Goal: Task Accomplishment & Management: Manage account settings

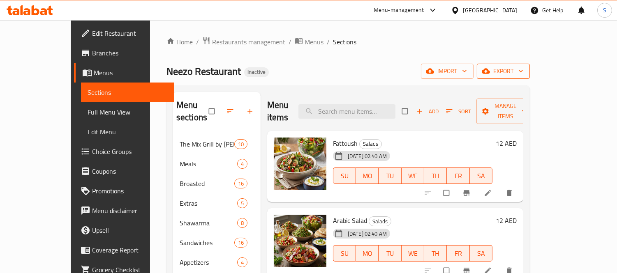
click at [530, 76] on button "export" at bounding box center [503, 71] width 53 height 15
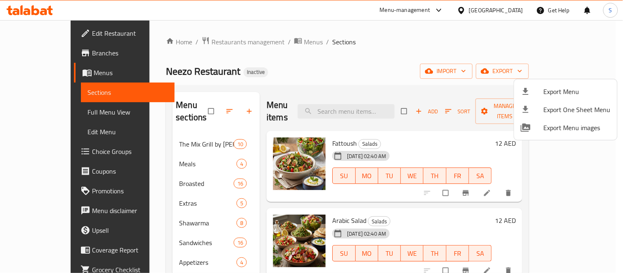
click at [546, 98] on li "Export Menu" at bounding box center [565, 92] width 103 height 18
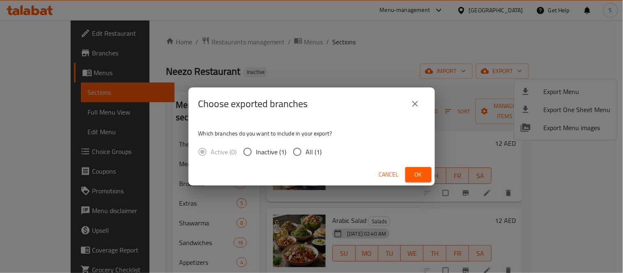
click at [304, 152] on input "All (1)" at bounding box center [297, 151] width 17 height 17
radio input "true"
click at [426, 175] on button "Ok" at bounding box center [419, 174] width 26 height 15
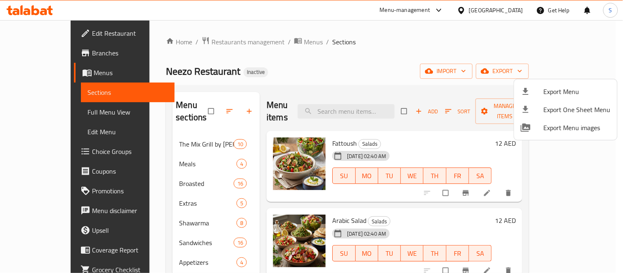
click at [67, 71] on div at bounding box center [311, 136] width 623 height 273
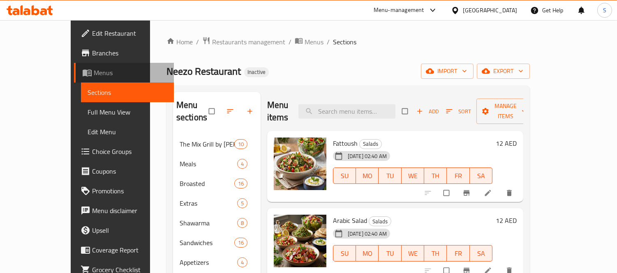
click at [94, 71] on span "Menus" at bounding box center [131, 73] width 74 height 10
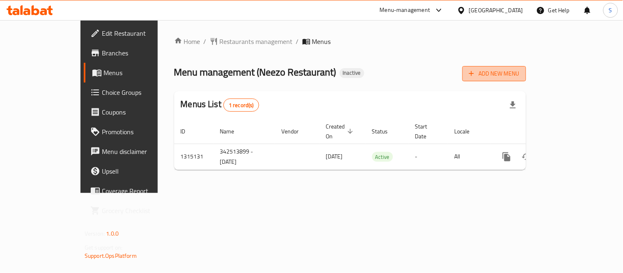
click at [520, 75] on span "Add New Menu" at bounding box center [494, 74] width 51 height 10
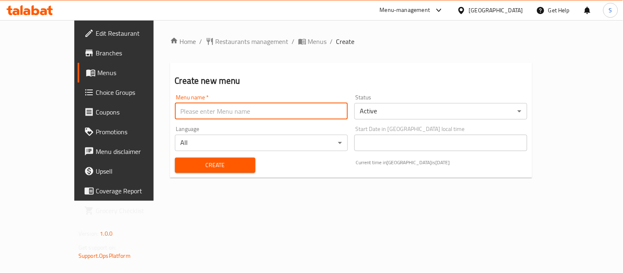
click at [270, 108] on input "text" at bounding box center [261, 111] width 173 height 16
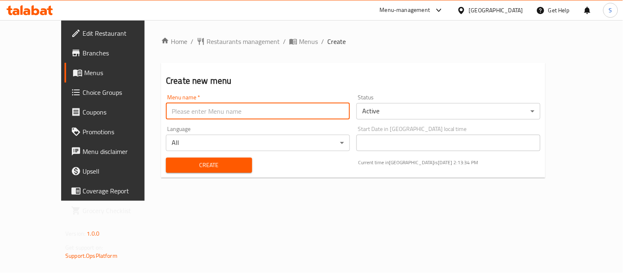
type input "S-New"
click at [192, 163] on span "Create" at bounding box center [209, 165] width 73 height 10
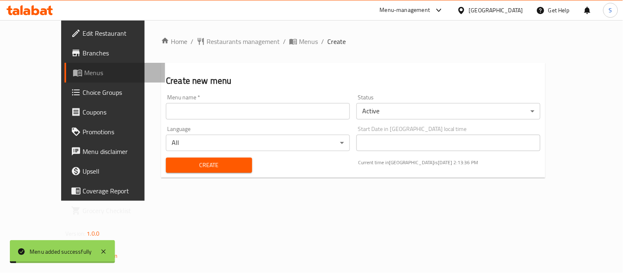
click at [84, 72] on span "Menus" at bounding box center [121, 73] width 74 height 10
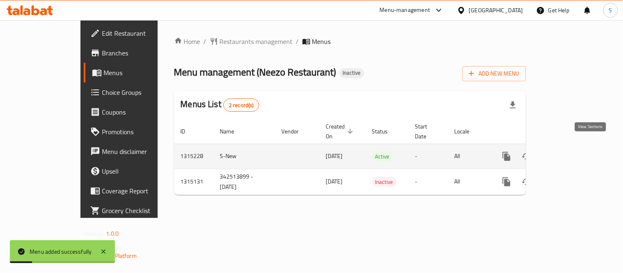
click at [570, 153] on icon "enhanced table" at bounding box center [566, 156] width 7 height 7
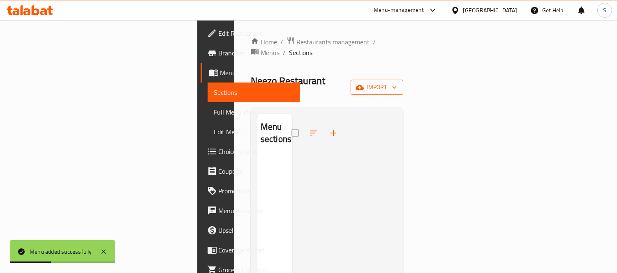
click at [364, 85] on icon "button" at bounding box center [359, 87] width 8 height 5
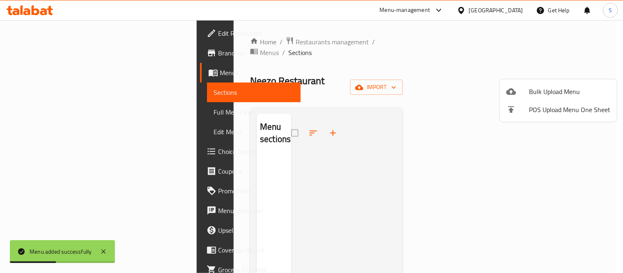
click at [542, 85] on li "Bulk Upload Menu" at bounding box center [559, 92] width 118 height 18
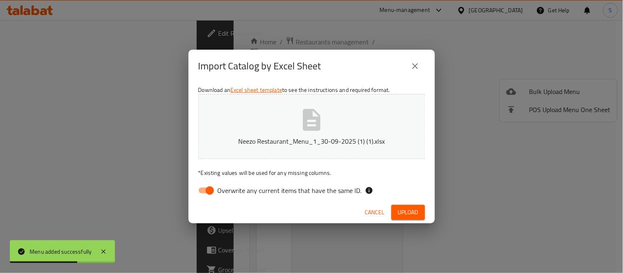
click at [289, 186] on span "Overwrite any current items that have the same ID." at bounding box center [290, 191] width 144 height 10
click at [233, 186] on input "Overwrite any current items that have the same ID." at bounding box center [210, 191] width 47 height 16
checkbox input "false"
click at [396, 210] on button "Upload" at bounding box center [409, 212] width 34 height 15
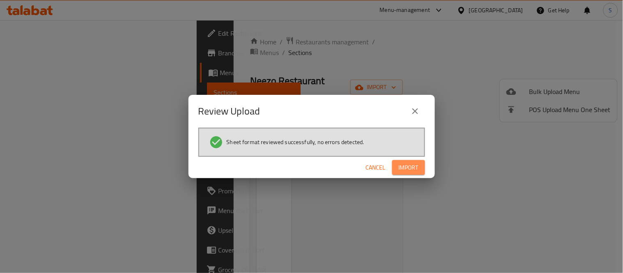
click at [400, 163] on span "Import" at bounding box center [409, 168] width 20 height 10
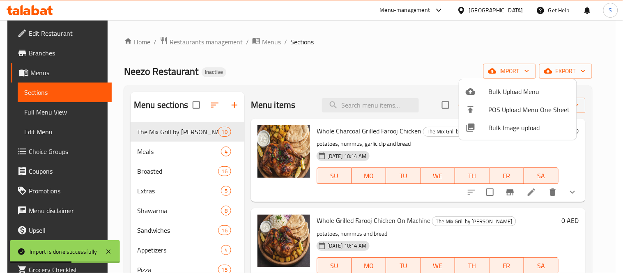
click at [334, 67] on div at bounding box center [311, 136] width 623 height 273
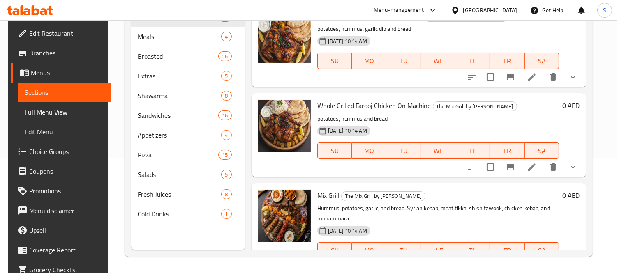
click at [65, 70] on span "Menus" at bounding box center [68, 73] width 74 height 10
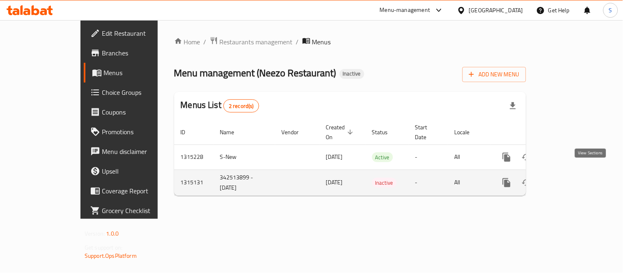
click at [571, 178] on icon "enhanced table" at bounding box center [566, 183] width 10 height 10
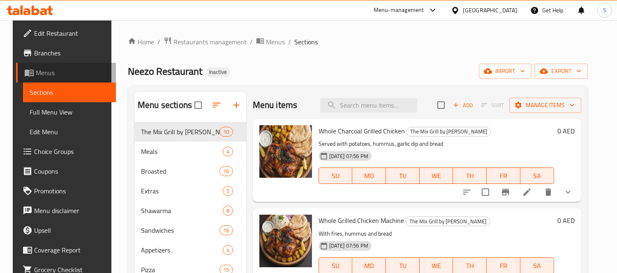
click at [70, 71] on span "Menus" at bounding box center [73, 73] width 74 height 10
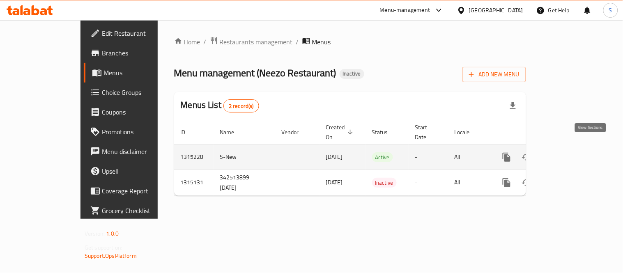
click at [571, 152] on icon "enhanced table" at bounding box center [566, 157] width 10 height 10
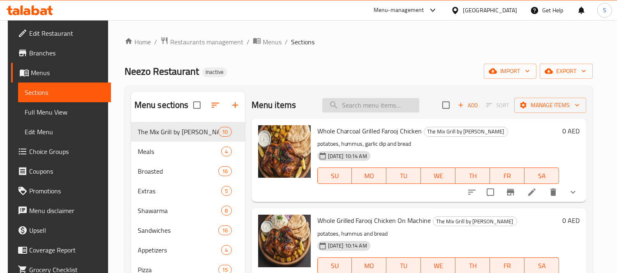
click at [380, 110] on input "search" at bounding box center [370, 105] width 97 height 14
paste input "Chicken Strips"
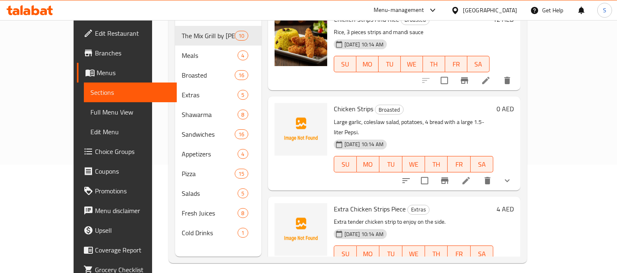
scroll to position [115, 0]
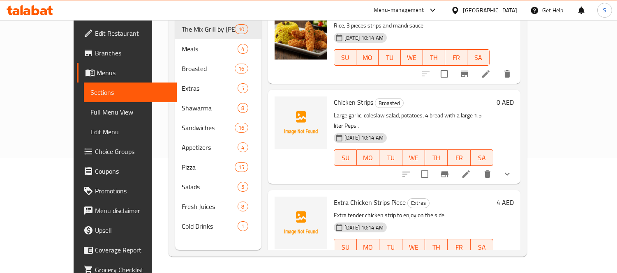
click at [512, 169] on icon "show more" at bounding box center [507, 174] width 10 height 10
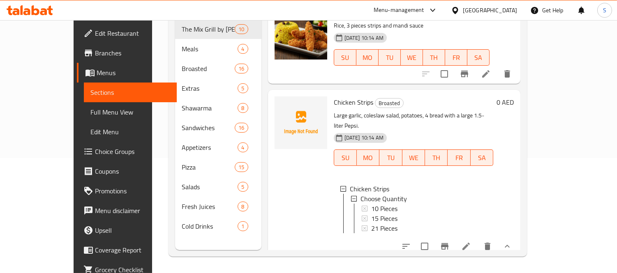
click at [512, 242] on icon "show more" at bounding box center [507, 247] width 10 height 10
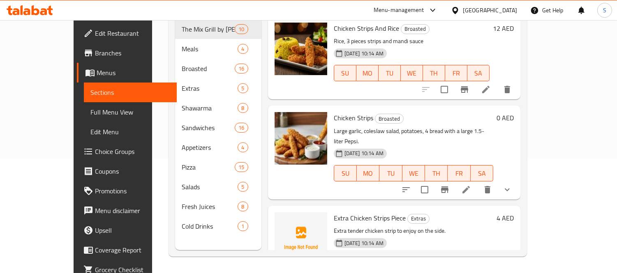
scroll to position [0, 0]
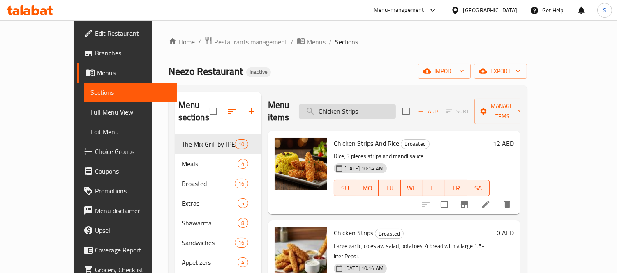
click at [358, 105] on input "Chicken Strips" at bounding box center [347, 111] width 97 height 14
paste input "Shish Tawook Sandwich"
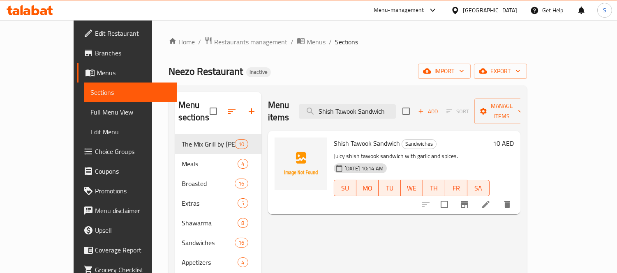
type input "Shish Tawook Sandwich"
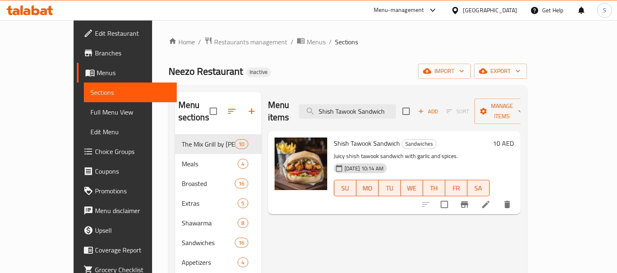
click at [388, 78] on div "Neezo Restaurant Inactive import export" at bounding box center [347, 71] width 358 height 15
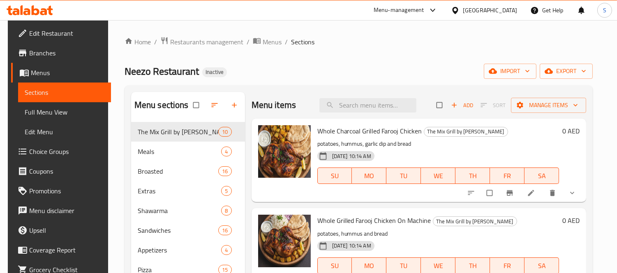
click at [270, 75] on div "Neezo Restaurant Inactive import export" at bounding box center [359, 71] width 468 height 15
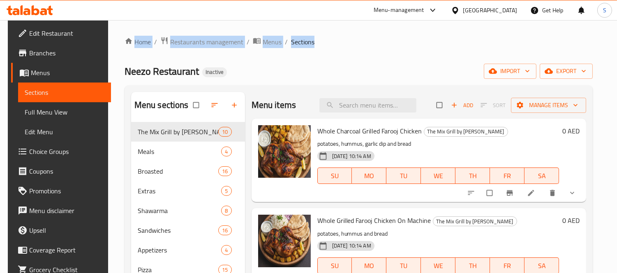
drag, startPoint x: 147, startPoint y: 33, endPoint x: 343, endPoint y: 43, distance: 196.2
click at [343, 43] on div "Home / Restaurants management / Menus / Sections Neezo Restaurant Inactive impo…" at bounding box center [358, 204] width 501 height 368
click at [343, 43] on ol "Home / Restaurants management / Menus / Sections" at bounding box center [359, 42] width 468 height 11
drag, startPoint x: 343, startPoint y: 43, endPoint x: 124, endPoint y: 29, distance: 219.5
click at [124, 29] on div "Home / Restaurants management / Menus / Sections Neezo Restaurant Inactive impo…" at bounding box center [358, 204] width 501 height 368
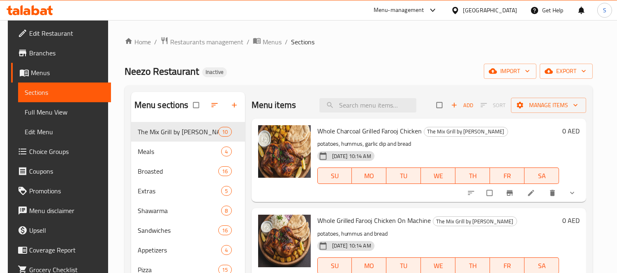
click at [124, 27] on div "Home / Restaurants management / Menus / Sections Neezo Restaurant Inactive impo…" at bounding box center [358, 204] width 501 height 368
click at [359, 101] on input "search" at bounding box center [367, 105] width 97 height 14
paste input "Chicken Mix Grill"
click at [364, 103] on input "Chicken Mix Grill" at bounding box center [367, 105] width 97 height 14
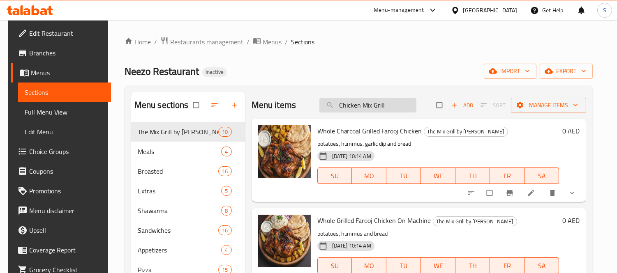
click at [364, 103] on input "Chicken Mix Grill" at bounding box center [367, 105] width 97 height 14
paste input "BBQ"
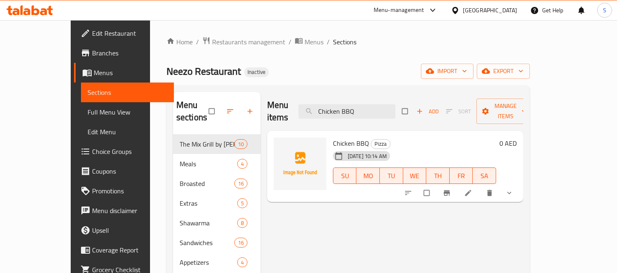
type input "Chicken BBQ"
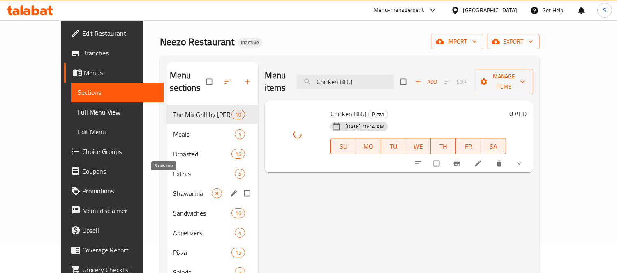
scroll to position [46, 0]
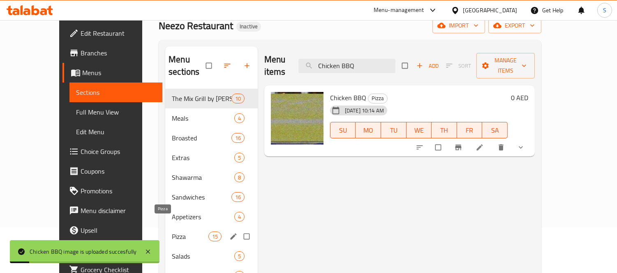
click at [175, 232] on span "Pizza" at bounding box center [190, 237] width 36 height 10
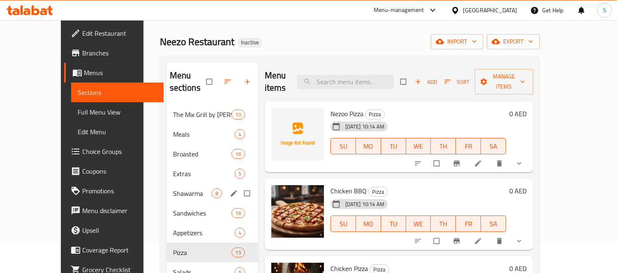
scroll to position [46, 0]
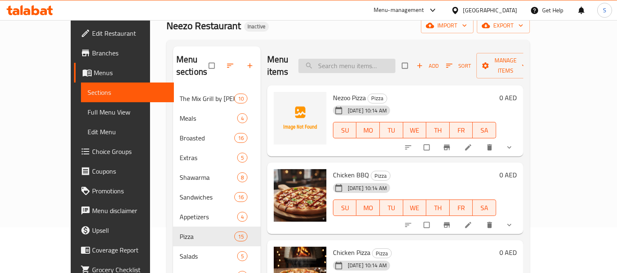
click at [353, 59] on input "search" at bounding box center [346, 66] width 97 height 14
paste input "chicken mix grill"
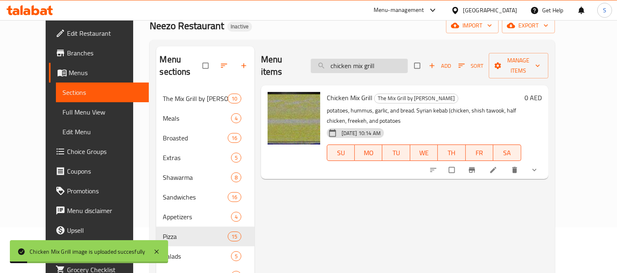
click at [388, 59] on input "chicken mix grill" at bounding box center [359, 66] width 97 height 14
paste input "Chicken Ranch"
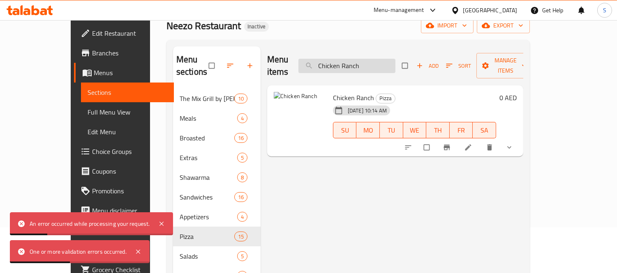
click at [371, 60] on input "Chicken Ranch" at bounding box center [346, 66] width 97 height 14
paste input "Shawarma ( samun )"
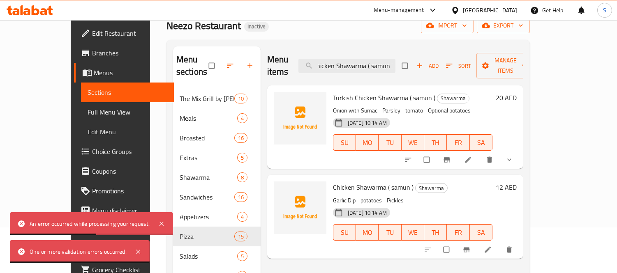
scroll to position [0, 0]
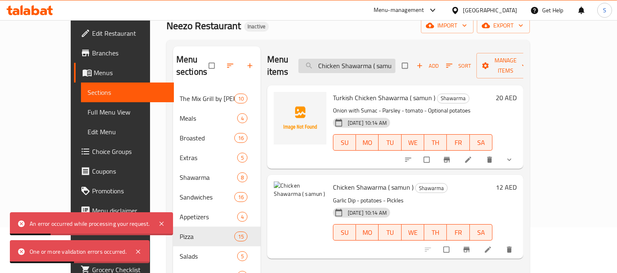
click at [384, 59] on input "Chicken Shawarma ( samun )" at bounding box center [346, 66] width 97 height 14
paste input "with Hummus"
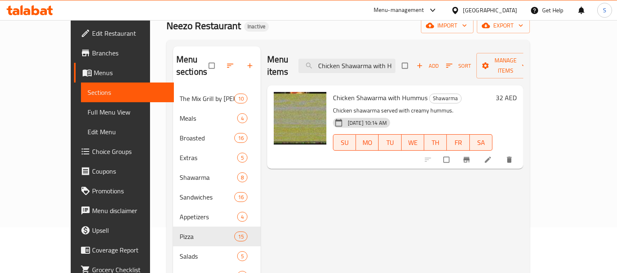
scroll to position [0, 19]
drag, startPoint x: 394, startPoint y: 60, endPoint x: 429, endPoint y: 66, distance: 34.5
click at [429, 66] on div "Menu items Chicken Shawarma with Hummus Add Sort Manage items" at bounding box center [395, 65] width 256 height 39
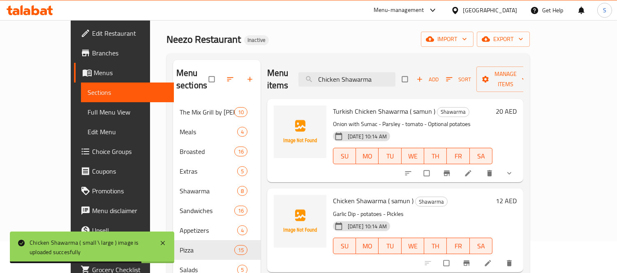
scroll to position [0, 0]
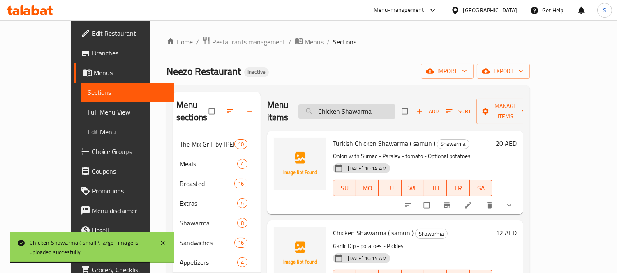
click at [364, 108] on input "Chicken Shawarma" at bounding box center [346, 111] width 97 height 14
click at [363, 108] on input "Chicken Shawarma" at bounding box center [346, 111] width 97 height 14
paste input "upreme"
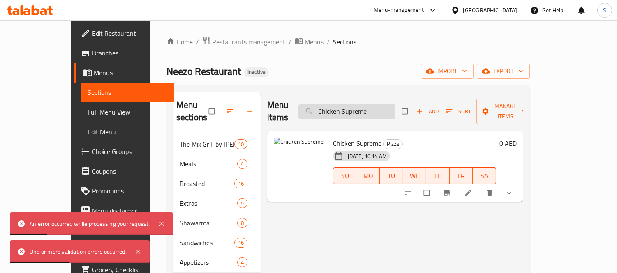
click at [372, 112] on input "Chicken Supreme" at bounding box center [346, 111] width 97 height 14
paste input "Extra Broasted Chicken Piec"
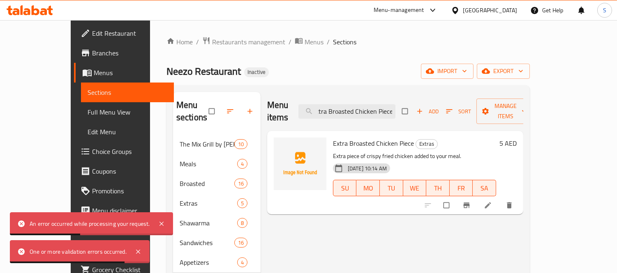
type input "Extra Broasted Chicken Piece"
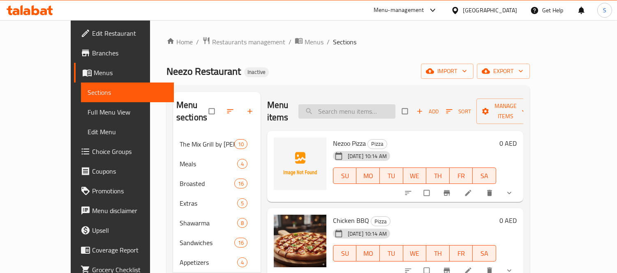
click at [376, 108] on input "search" at bounding box center [346, 111] width 97 height 14
paste input "Extra Broasted Chicken Piece"
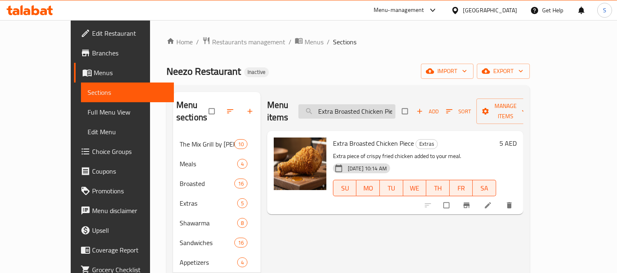
click at [379, 104] on input "Extra Broasted Chicken Piece" at bounding box center [346, 111] width 97 height 14
paste input "Chicken Strips"
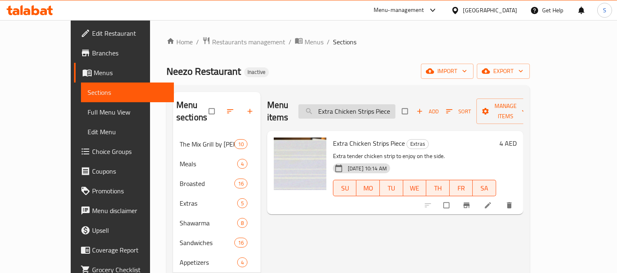
click at [377, 110] on input "Extra Chicken Strips Piece" at bounding box center [346, 111] width 97 height 14
paste input "Sau"
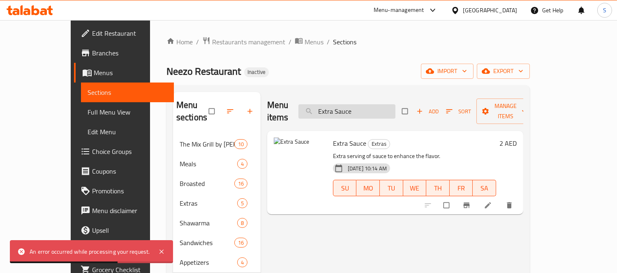
click at [348, 108] on input "Extra Sauce" at bounding box center [346, 111] width 97 height 14
paste input "Hot Dog"
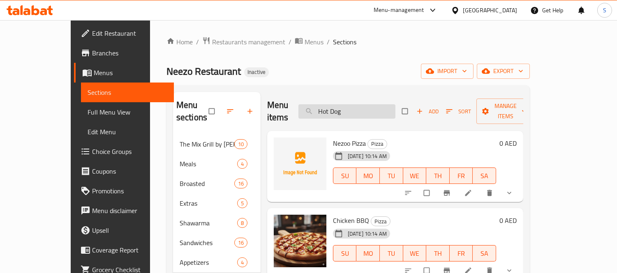
click at [352, 106] on input "Hot Dog" at bounding box center [346, 111] width 97 height 14
paste input "Kebab Sandwich"
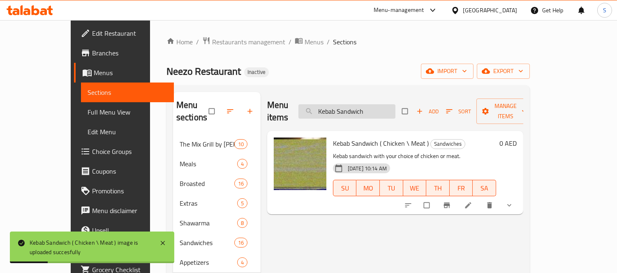
click at [358, 104] on input "Kebab Sandwich" at bounding box center [346, 111] width 97 height 14
paste input "Meat Shawarma ( samun )"
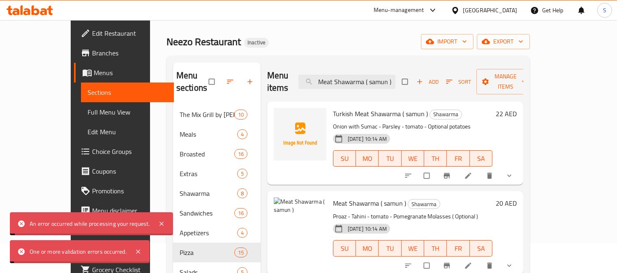
scroll to position [46, 0]
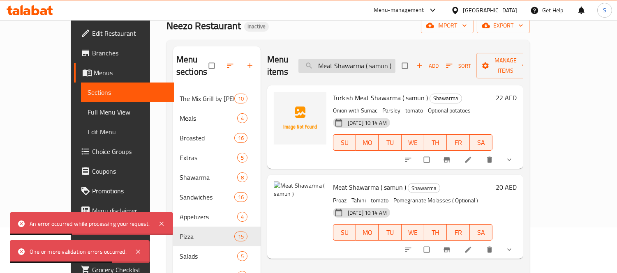
click at [391, 59] on input "Meat Shawarma ( samun )" at bounding box center [346, 66] width 97 height 14
paste input "with Hummus"
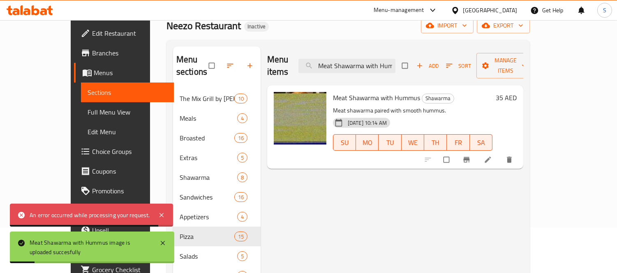
scroll to position [0, 13]
drag, startPoint x: 387, startPoint y: 60, endPoint x: 455, endPoint y: 72, distance: 69.2
click at [455, 72] on div "Menu items Meat Shawarma with Hummus Add Sort Manage items" at bounding box center [395, 65] width 256 height 39
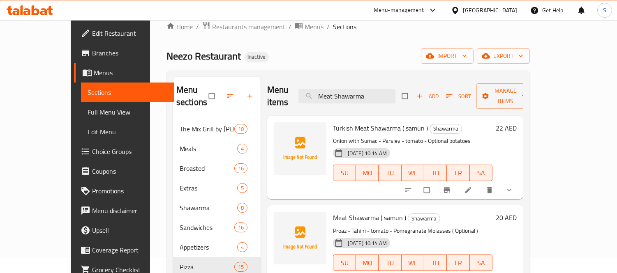
scroll to position [0, 0]
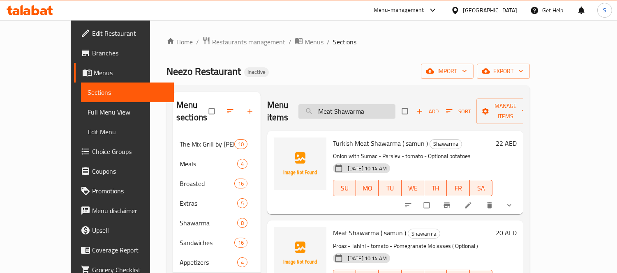
click at [372, 108] on input "Meat Shawarma" at bounding box center [346, 111] width 97 height 14
paste input "Shish Tawook Sandwich"
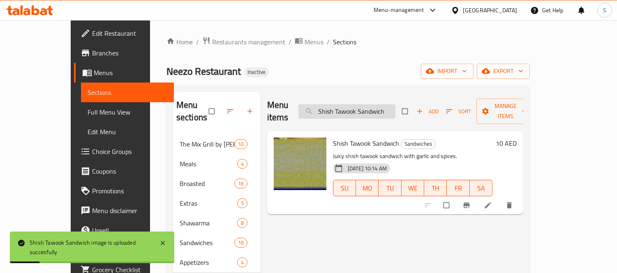
click at [379, 104] on input "Shish Tawook Sandwich" at bounding box center [346, 111] width 97 height 14
paste input "rimp"
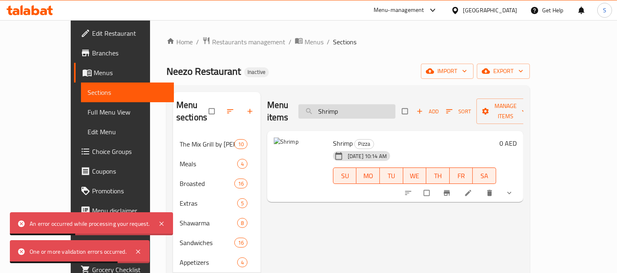
click at [361, 104] on input "Shrimp" at bounding box center [346, 111] width 97 height 14
paste input "tikka meat meal"
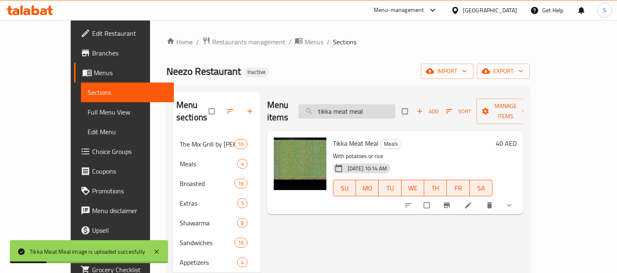
click at [369, 111] on input "tikka meat meal" at bounding box center [346, 111] width 97 height 14
paste input "Turkish Chicken Shawarma ( samun )"
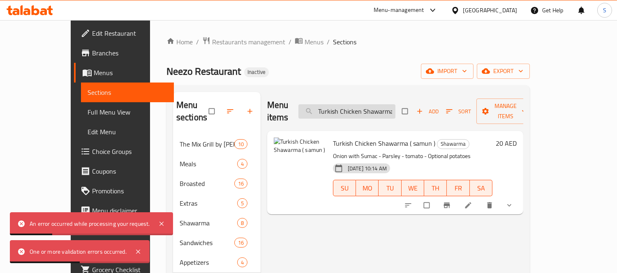
click at [370, 104] on input "Turkish Chicken Shawarma ( samun )" at bounding box center [346, 111] width 97 height 14
paste input "Meat"
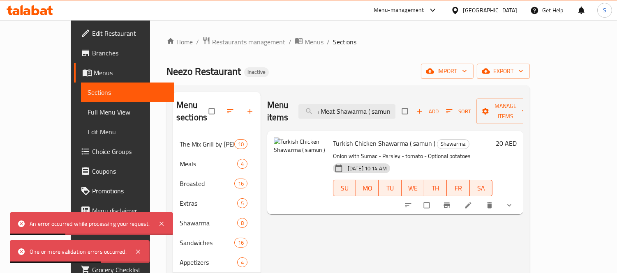
type input "Turkish Meat Shawarma ( samun )"
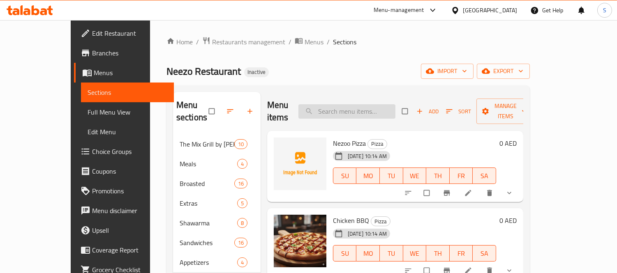
click at [371, 111] on input "search" at bounding box center [346, 111] width 97 height 14
paste input "Chicken Ranch"
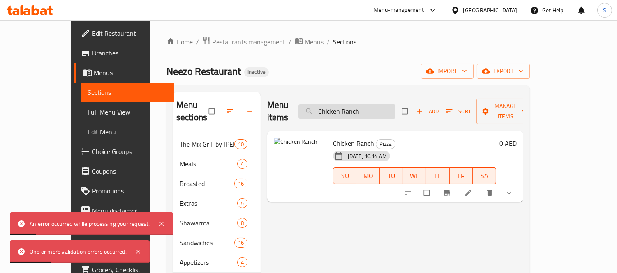
click at [371, 106] on input "Chicken Ranch" at bounding box center [346, 111] width 97 height 14
paste input "Shawarma ( samun )"
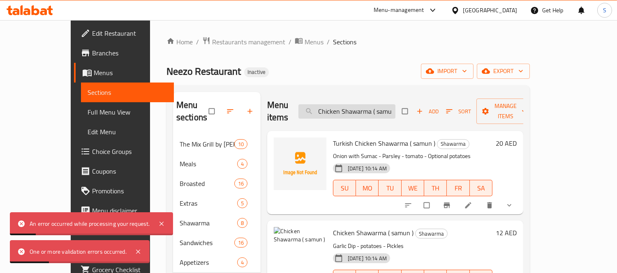
click at [368, 110] on input "Chicken Shawarma ( samun )" at bounding box center [346, 111] width 97 height 14
paste input "with Hummus"
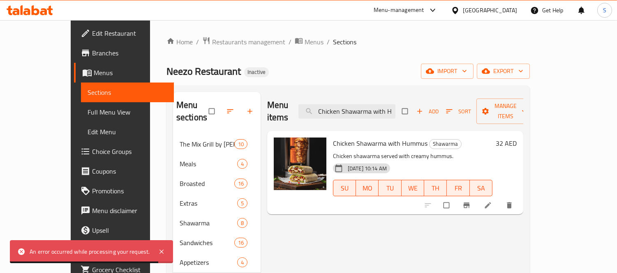
click at [397, 113] on div "Menu items Chicken Shawarma with Hummus Add Sort Manage items" at bounding box center [395, 111] width 256 height 39
click at [395, 109] on input "Chicken Shawarma with Hummus" at bounding box center [346, 111] width 97 height 14
paste input "upreme"
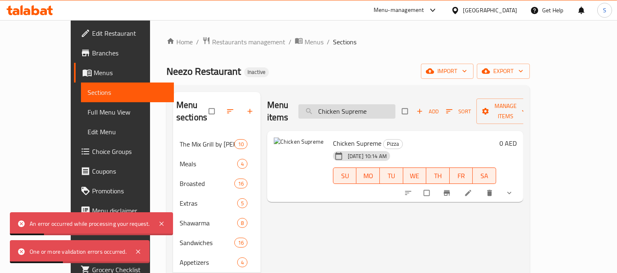
click at [350, 104] on input "Chicken Supreme" at bounding box center [346, 111] width 97 height 14
paste input "Extra Sauc"
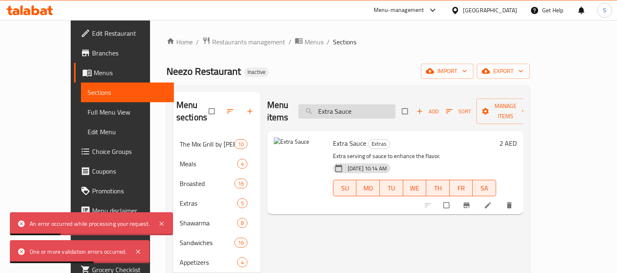
click at [391, 107] on input "Extra Sauce" at bounding box center [346, 111] width 97 height 14
click at [391, 106] on input "Extra Sauce" at bounding box center [346, 111] width 97 height 14
paste input "Meat Shawarma ( samun )"
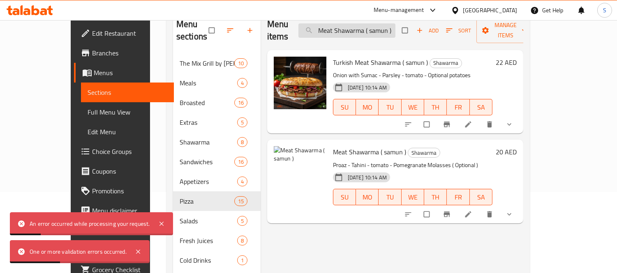
scroll to position [23, 0]
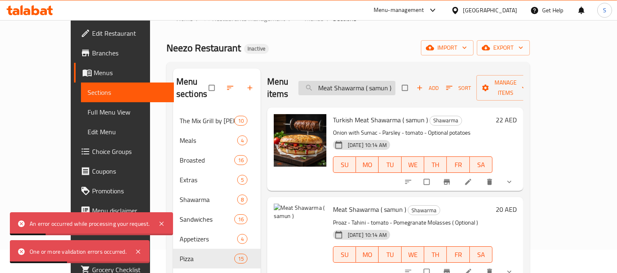
click at [395, 81] on input "Meat Shawarma ( samun )" at bounding box center [346, 88] width 97 height 14
paste input "Shrimp"
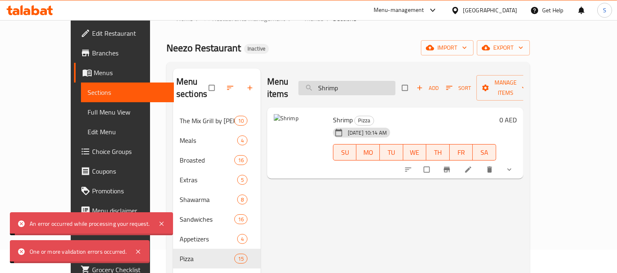
click at [372, 81] on input "Shrimp" at bounding box center [346, 88] width 97 height 14
paste input "Turkish Chicken Shawarma ( samun )"
type input "Turkish Chicken Shawarma ( samun )"
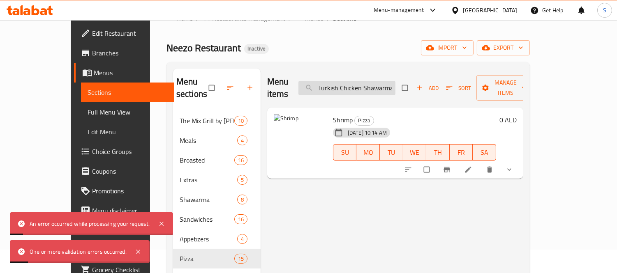
scroll to position [0, 26]
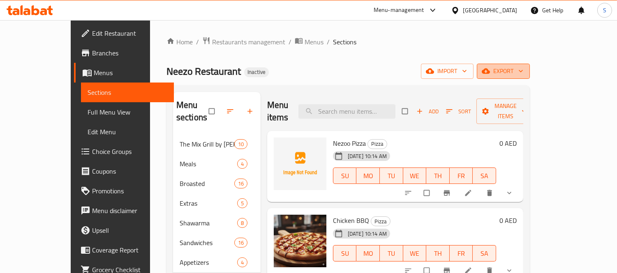
click at [523, 72] on span "export" at bounding box center [503, 71] width 40 height 10
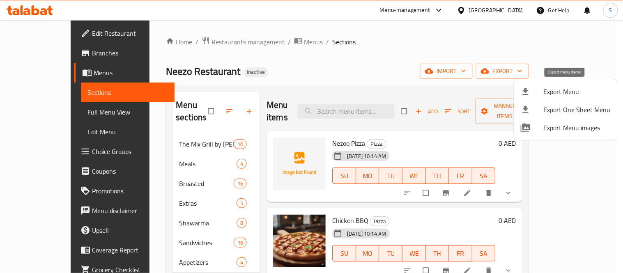
click at [540, 93] on div at bounding box center [532, 92] width 23 height 10
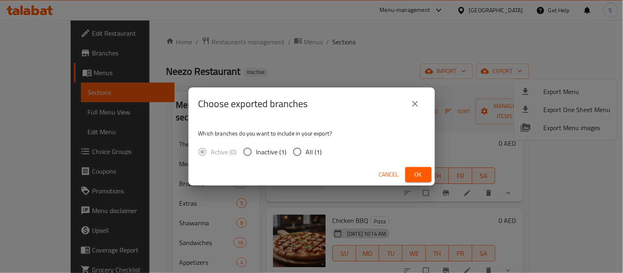
click at [307, 159] on label "All (1)" at bounding box center [305, 151] width 33 height 17
click at [306, 159] on input "All (1)" at bounding box center [297, 151] width 17 height 17
radio input "true"
click at [414, 177] on span "Ok" at bounding box center [418, 175] width 13 height 10
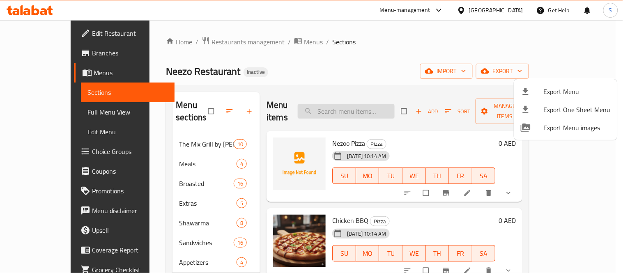
click at [436, 109] on div at bounding box center [311, 136] width 623 height 273
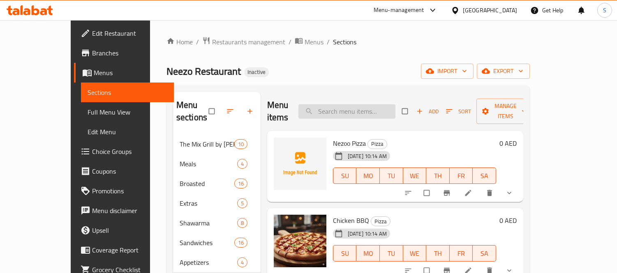
click at [375, 110] on input "search" at bounding box center [346, 111] width 97 height 14
paste input "Strips Meal"
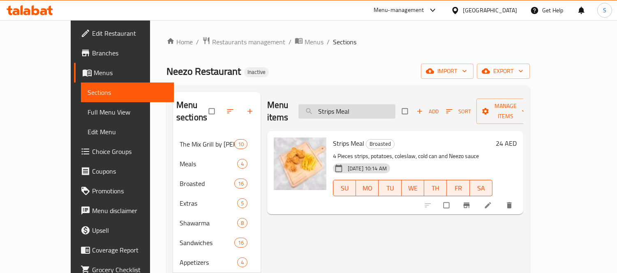
click at [376, 104] on input "Strips Meal" at bounding box center [346, 111] width 97 height 14
paste input "hish Tawook"
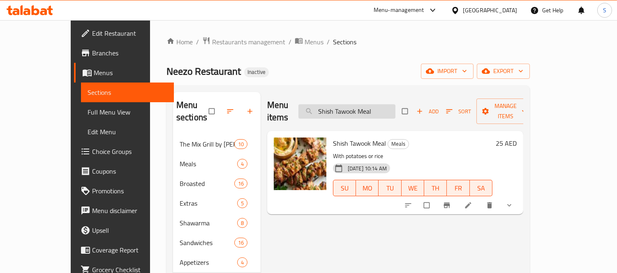
click at [387, 106] on input "Shish Tawook Meal" at bounding box center [346, 111] width 97 height 14
paste input "Mineral Water"
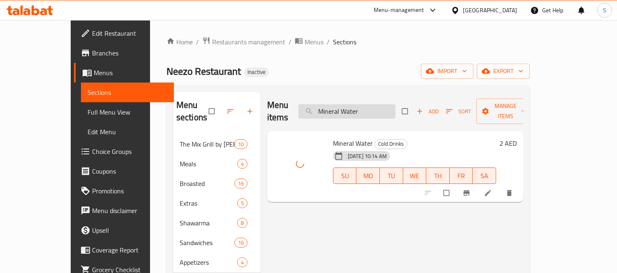
click at [360, 109] on input "Mineral Water" at bounding box center [346, 111] width 97 height 14
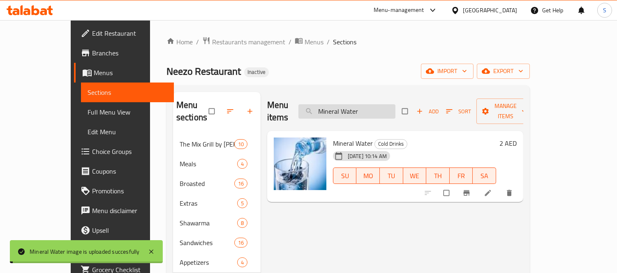
click at [360, 109] on input "Mineral Water" at bounding box center [346, 111] width 97 height 14
paste input "Green Salad"
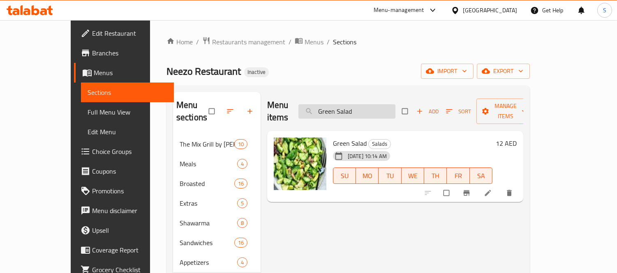
click at [395, 104] on input "Green Salad" at bounding box center [346, 111] width 97 height 14
paste input "Chicken Ranch"
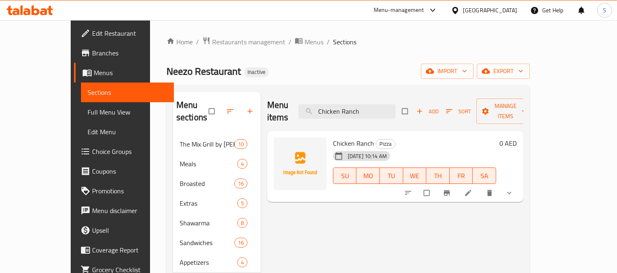
type input "Chicken Ranch"
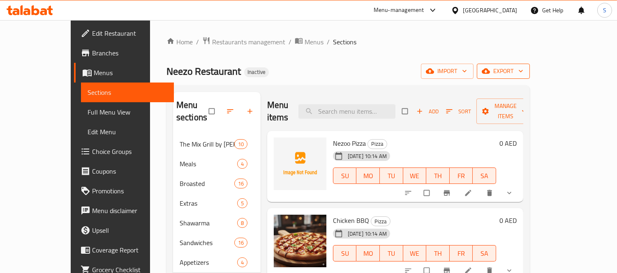
click at [523, 71] on span "export" at bounding box center [503, 71] width 40 height 10
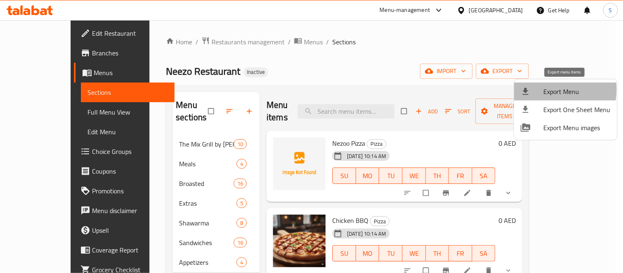
click at [539, 90] on div at bounding box center [532, 92] width 23 height 10
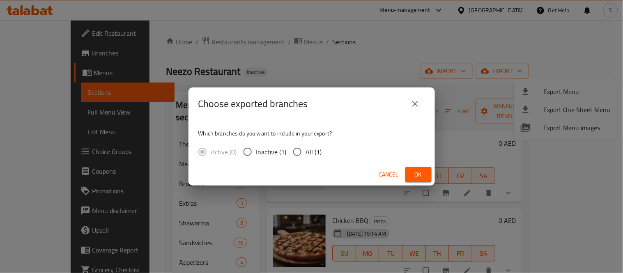
drag, startPoint x: 314, startPoint y: 150, endPoint x: 323, endPoint y: 150, distance: 9.5
click at [313, 150] on span "All (1)" at bounding box center [314, 152] width 16 height 10
click at [297, 150] on input "All (1)" at bounding box center [297, 151] width 17 height 17
radio input "true"
click at [413, 172] on span "Ok" at bounding box center [418, 175] width 13 height 10
